Goal: Complete application form: Complete application form

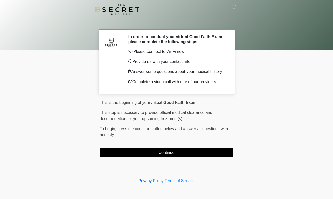
click at [128, 153] on button "Continue" at bounding box center [166, 153] width 133 height 10
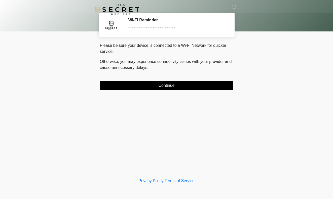
click at [129, 88] on button "Continue" at bounding box center [166, 86] width 133 height 10
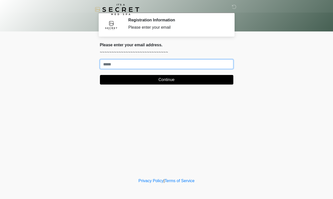
click at [123, 63] on input "Where should we email your treatment plan?" at bounding box center [166, 64] width 133 height 10
type input "**********"
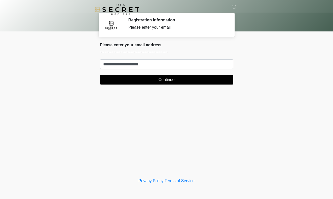
click at [120, 84] on button "Continue" at bounding box center [166, 80] width 133 height 10
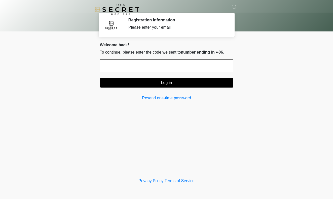
click at [125, 73] on form "Log in" at bounding box center [166, 73] width 133 height 28
click at [125, 71] on input "text" at bounding box center [166, 65] width 133 height 13
type input "******"
click at [124, 83] on button "Log in" at bounding box center [166, 83] width 133 height 10
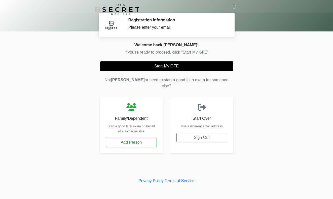
click at [152, 71] on div "Start My GFE Not Reese or need to start a good faith exam for someone else? Fam…" at bounding box center [166, 107] width 141 height 92
click at [152, 68] on button "Start My GFE" at bounding box center [166, 66] width 133 height 10
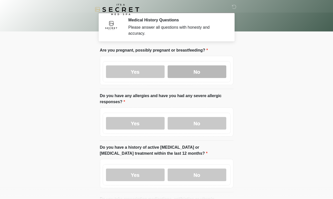
click at [176, 73] on label "No" at bounding box center [197, 71] width 59 height 13
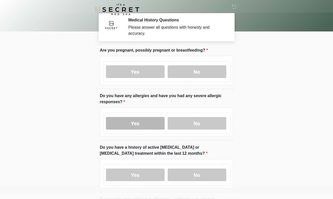
click at [154, 126] on label "Yes" at bounding box center [135, 123] width 59 height 13
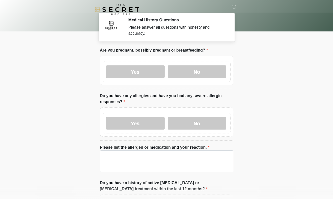
click at [149, 148] on label "Please list the allergen or medication and your reaction." at bounding box center [155, 147] width 110 height 6
click at [149, 150] on textarea "Please list the allergen or medication and your reaction." at bounding box center [166, 161] width 133 height 22
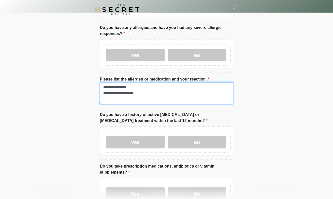
scroll to position [76, 0]
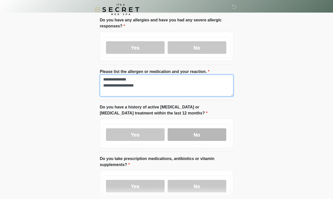
type textarea "**********"
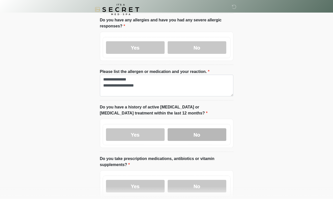
click at [180, 129] on label "No" at bounding box center [197, 134] width 59 height 13
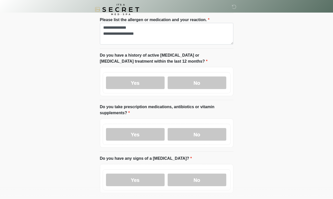
scroll to position [130, 0]
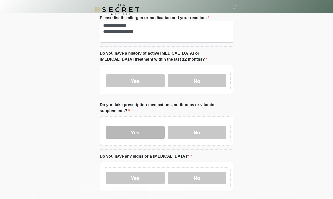
click at [160, 132] on label "Yes" at bounding box center [135, 132] width 59 height 13
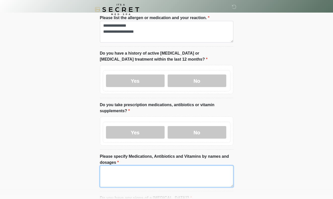
click at [159, 176] on textarea "Please specify Medications, Antibiotics and Vitamins by names and dosages" at bounding box center [166, 177] width 133 height 22
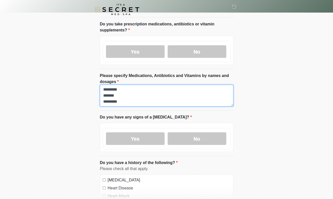
scroll to position [222, 0]
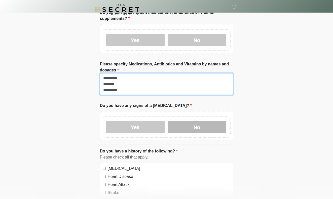
type textarea "********* ******* *********"
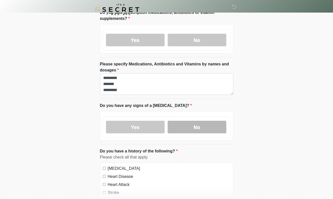
click at [179, 128] on label "No" at bounding box center [197, 127] width 59 height 13
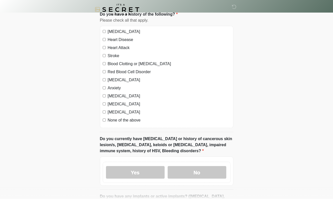
scroll to position [368, 0]
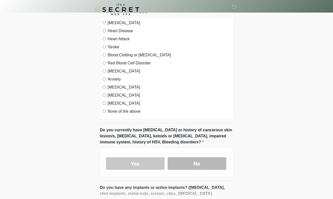
click at [185, 163] on label "No" at bounding box center [197, 163] width 59 height 13
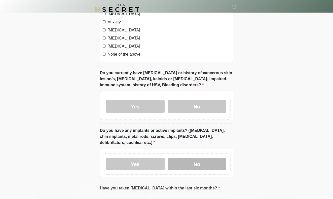
click at [185, 163] on label "No" at bounding box center [197, 164] width 59 height 13
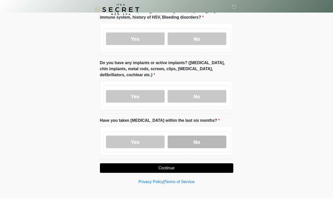
click at [184, 140] on label "No" at bounding box center [197, 142] width 59 height 13
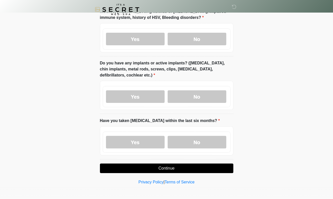
click at [179, 169] on button "Continue" at bounding box center [166, 169] width 133 height 10
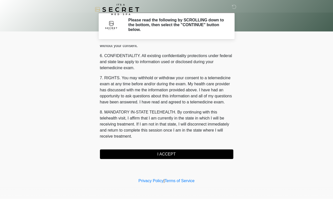
scroll to position [194, 0]
click at [168, 155] on button "I ACCEPT" at bounding box center [166, 154] width 133 height 10
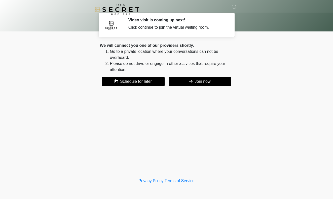
click at [183, 79] on button "Join now" at bounding box center [200, 82] width 63 height 10
